Goal: Task Accomplishment & Management: Complete application form

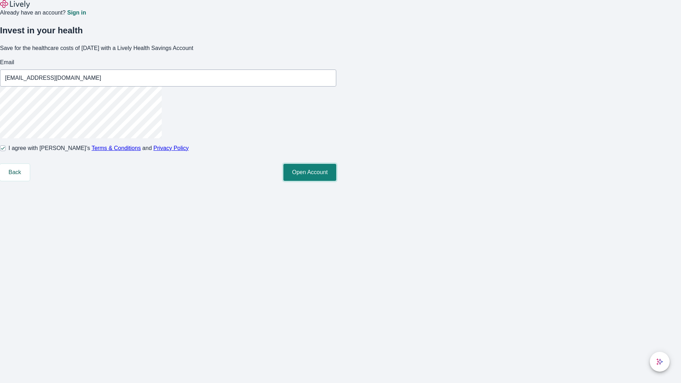
click at [336, 181] on button "Open Account" at bounding box center [309, 172] width 53 height 17
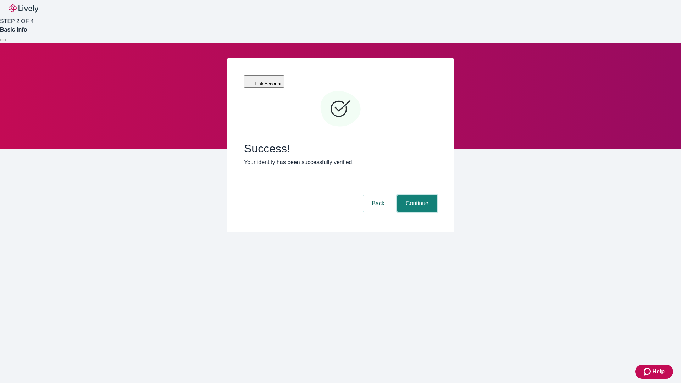
click at [416, 195] on button "Continue" at bounding box center [417, 203] width 40 height 17
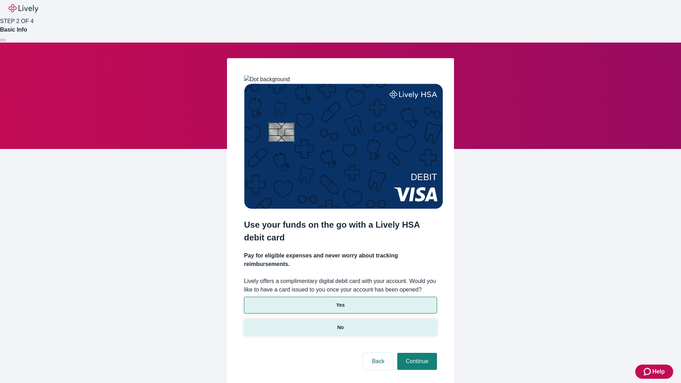
click at [340, 324] on p "No" at bounding box center [340, 327] width 7 height 7
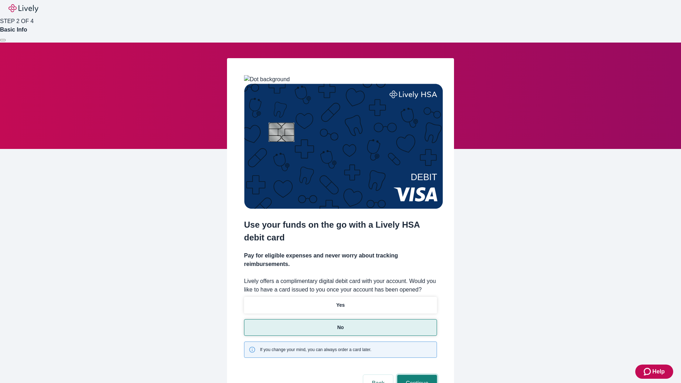
click at [416, 375] on button "Continue" at bounding box center [417, 383] width 40 height 17
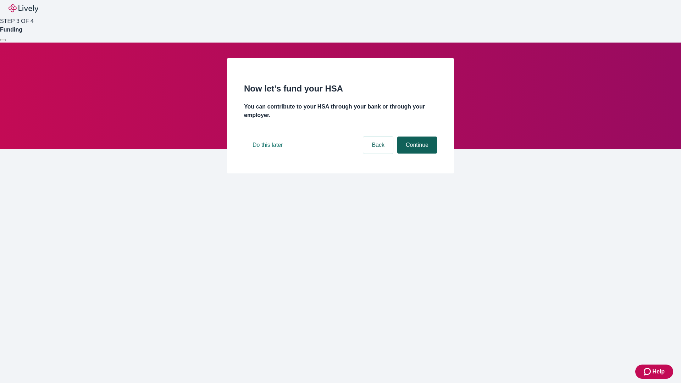
click at [416, 154] on button "Continue" at bounding box center [417, 145] width 40 height 17
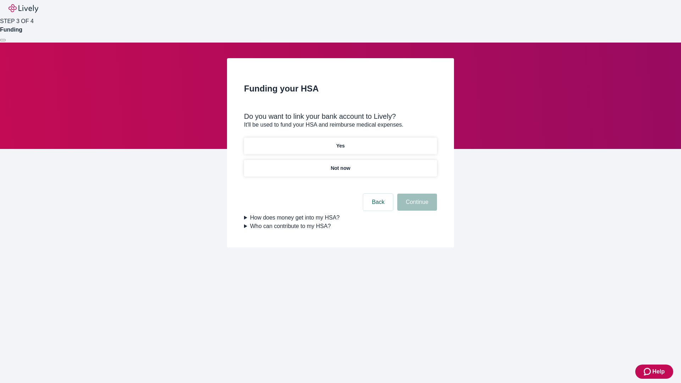
click at [340, 142] on p "Yes" at bounding box center [340, 145] width 9 height 7
click at [416, 194] on button "Continue" at bounding box center [417, 202] width 40 height 17
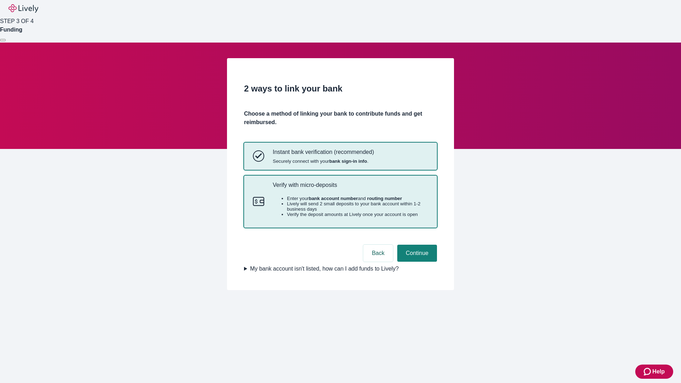
click at [350, 188] on p "Verify with micro-deposits" at bounding box center [350, 185] width 155 height 7
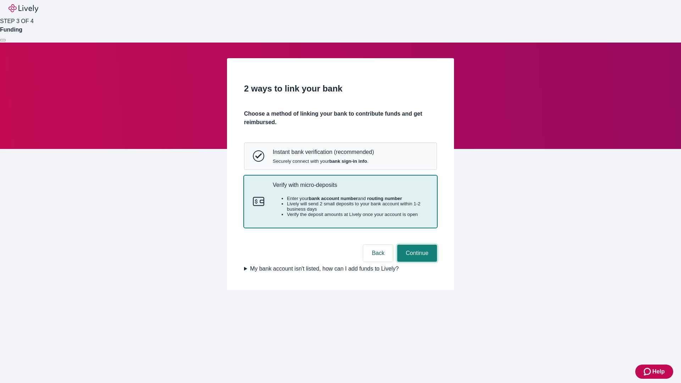
click at [416, 262] on button "Continue" at bounding box center [417, 253] width 40 height 17
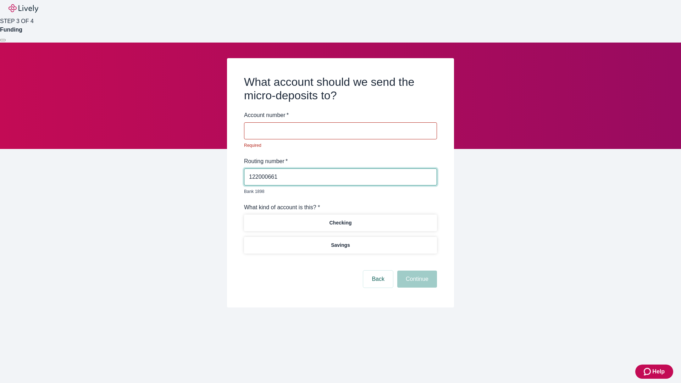
type input "122000661"
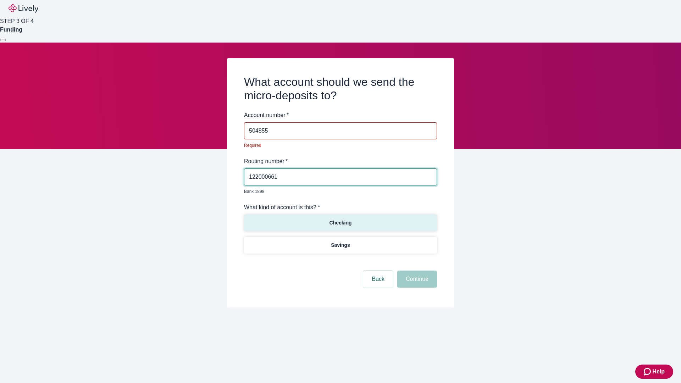
type input "504855"
click at [340, 219] on p "Checking" at bounding box center [340, 222] width 22 height 7
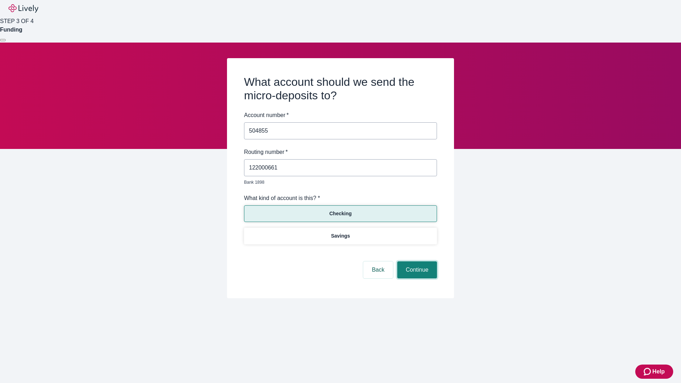
click at [416, 262] on button "Continue" at bounding box center [417, 269] width 40 height 17
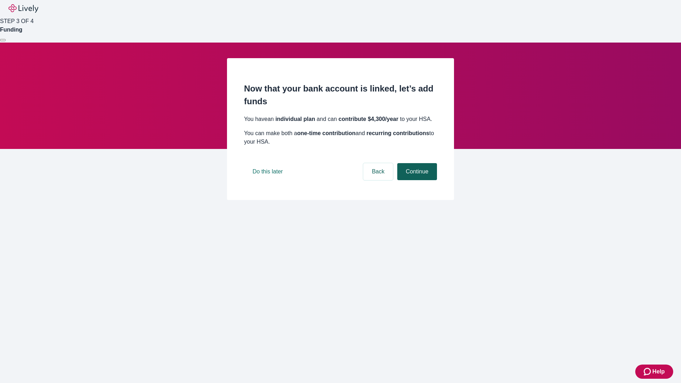
click at [416, 180] on button "Continue" at bounding box center [417, 171] width 40 height 17
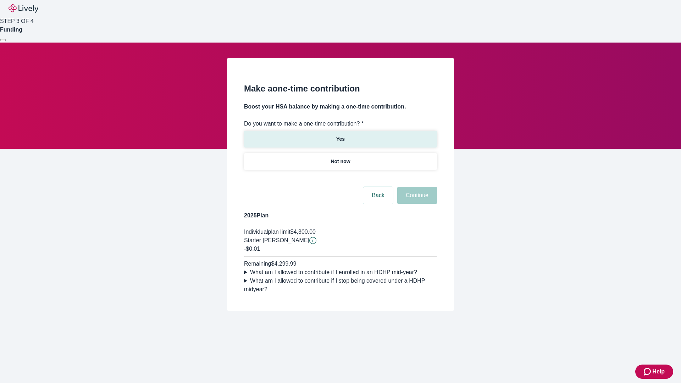
click at [340, 135] on p "Yes" at bounding box center [340, 138] width 9 height 7
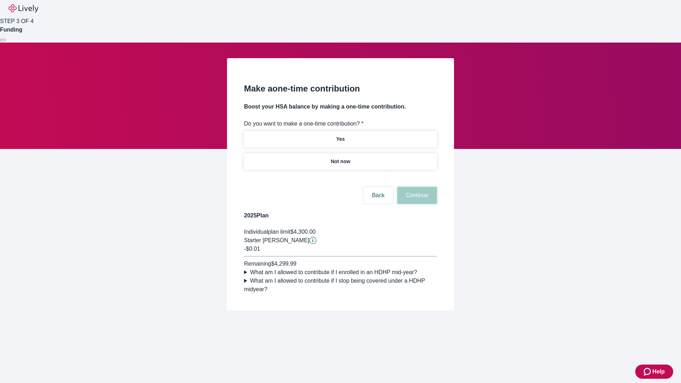
click at [416, 204] on button "Continue" at bounding box center [417, 195] width 40 height 17
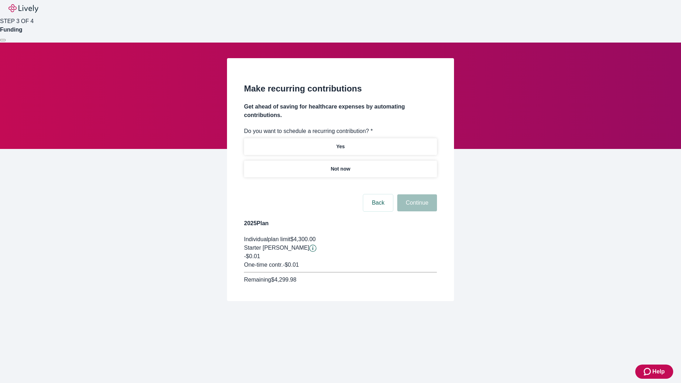
click at [340, 165] on p "Not now" at bounding box center [341, 168] width 20 height 7
click at [416, 194] on button "Continue" at bounding box center [417, 202] width 40 height 17
